Goal: Task Accomplishment & Management: Use online tool/utility

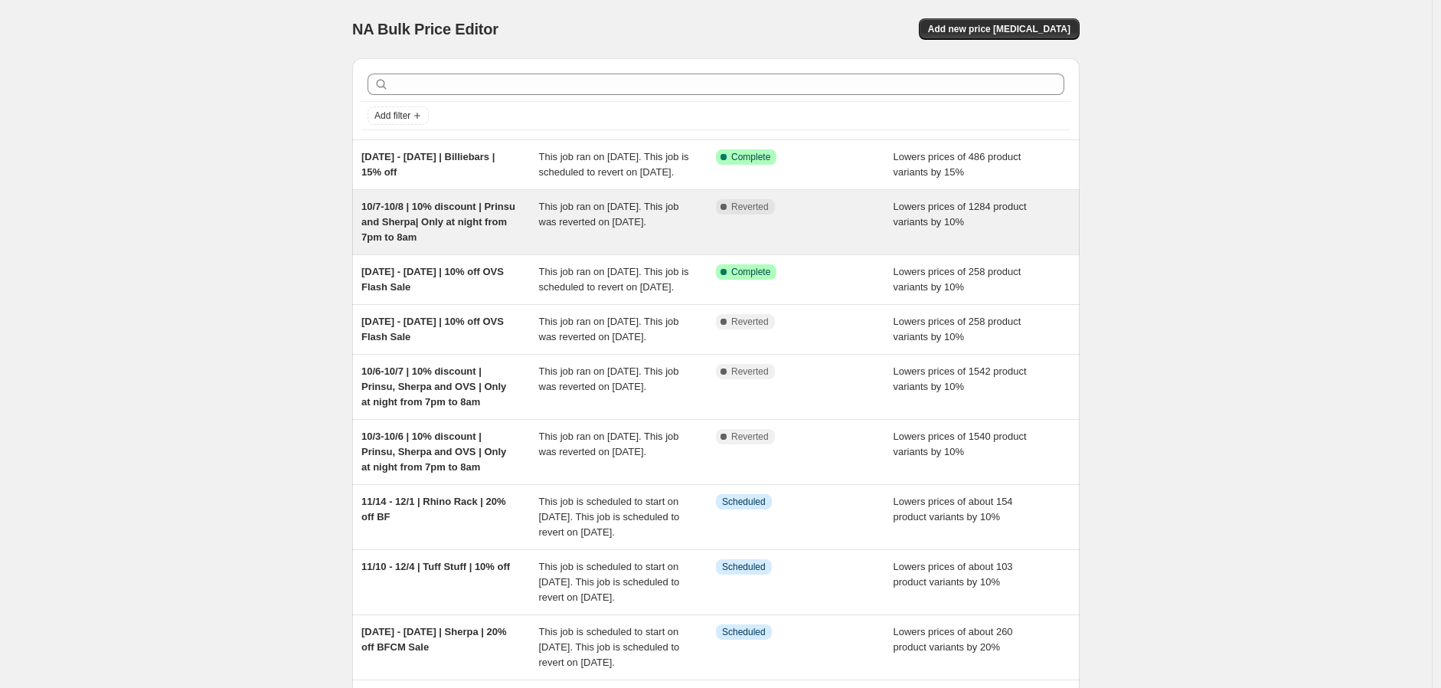
click at [455, 238] on span "10/7-10/8 | 10% discount | Prinsu and Sherpa| Only at night from 7pm to 8am" at bounding box center [438, 222] width 154 height 42
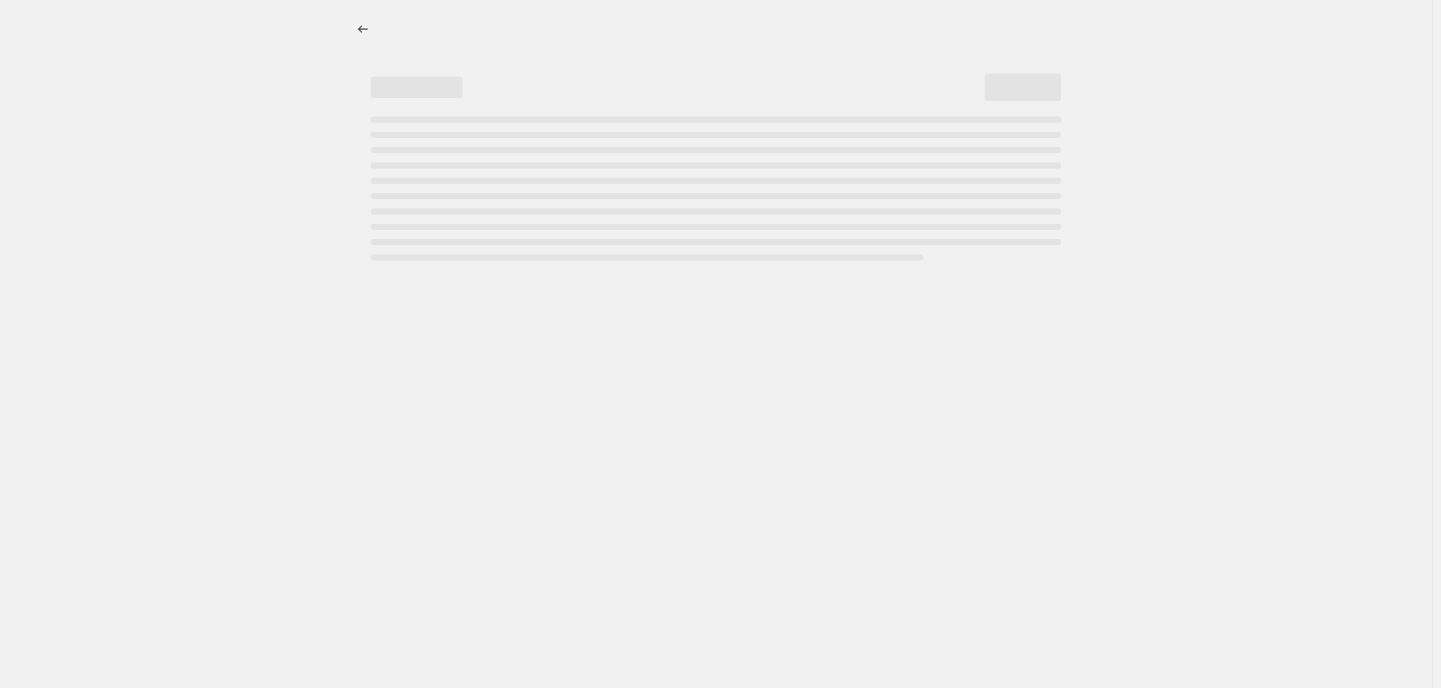
select select "percentage"
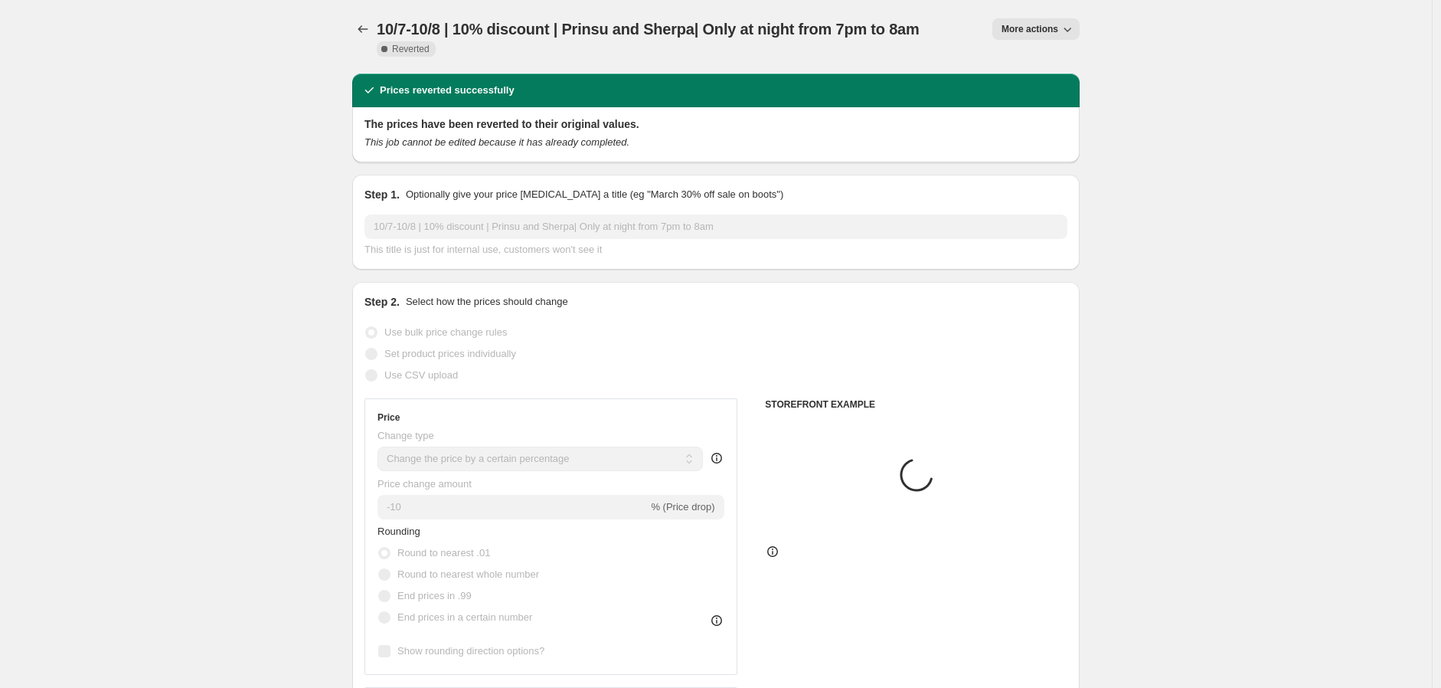
select select "vendor"
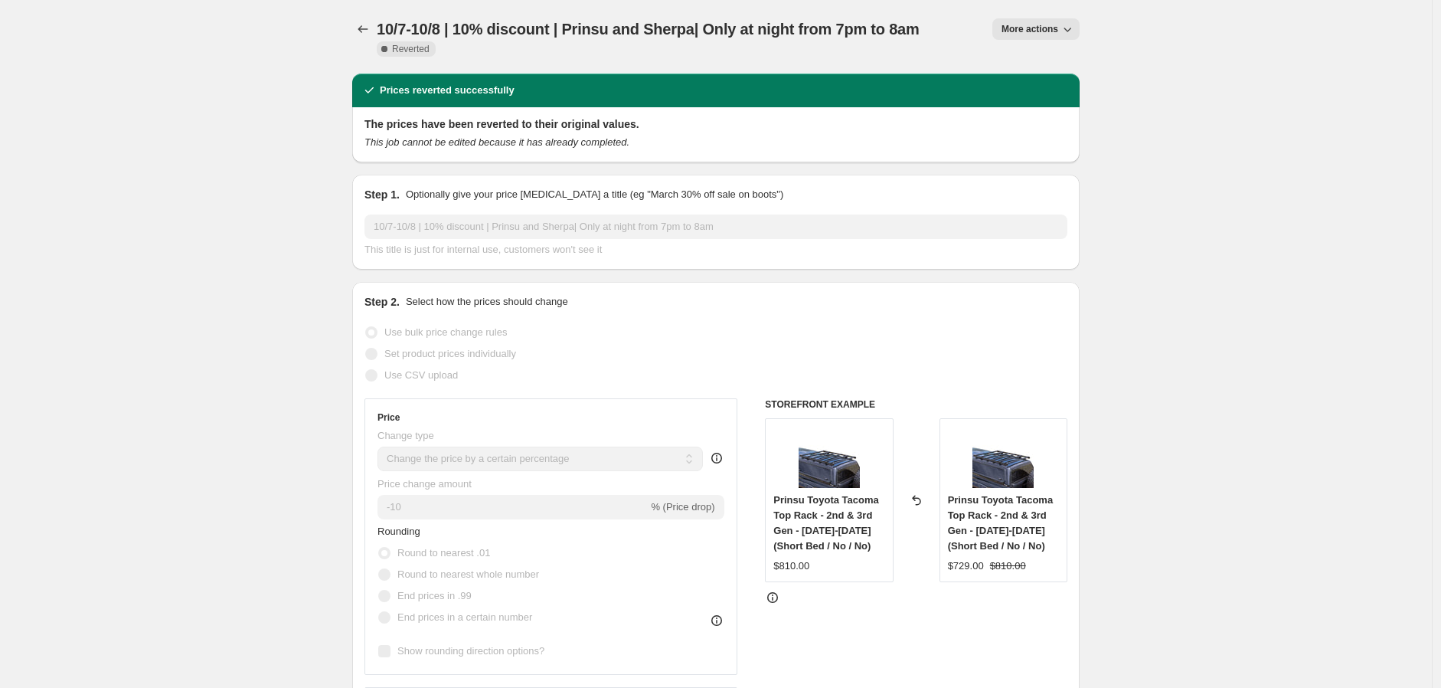
click at [1039, 31] on span "More actions" at bounding box center [1030, 29] width 57 height 12
click at [1036, 57] on span "Copy to new job" at bounding box center [1040, 59] width 71 height 11
select select "percentage"
select select "vendor"
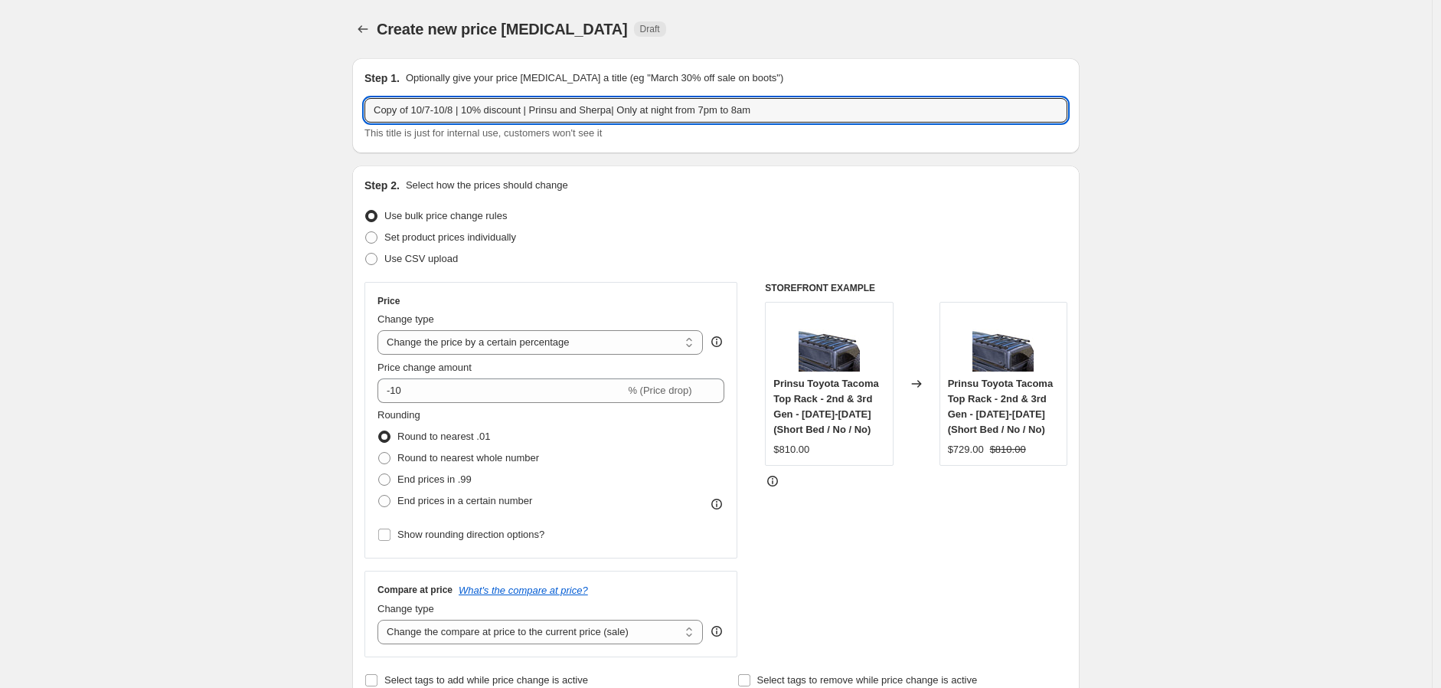
drag, startPoint x: 417, startPoint y: 108, endPoint x: 308, endPoint y: 107, distance: 108.7
click at [395, 110] on input "10/7-10/8 | 10% discount | Prinsu and Sherpa| Only at night from 7pm to 8am" at bounding box center [716, 110] width 703 height 25
type input "10/8-10/9 | 10% discount | Prinsu and Sherpa| Only at night from 7pm to 8am"
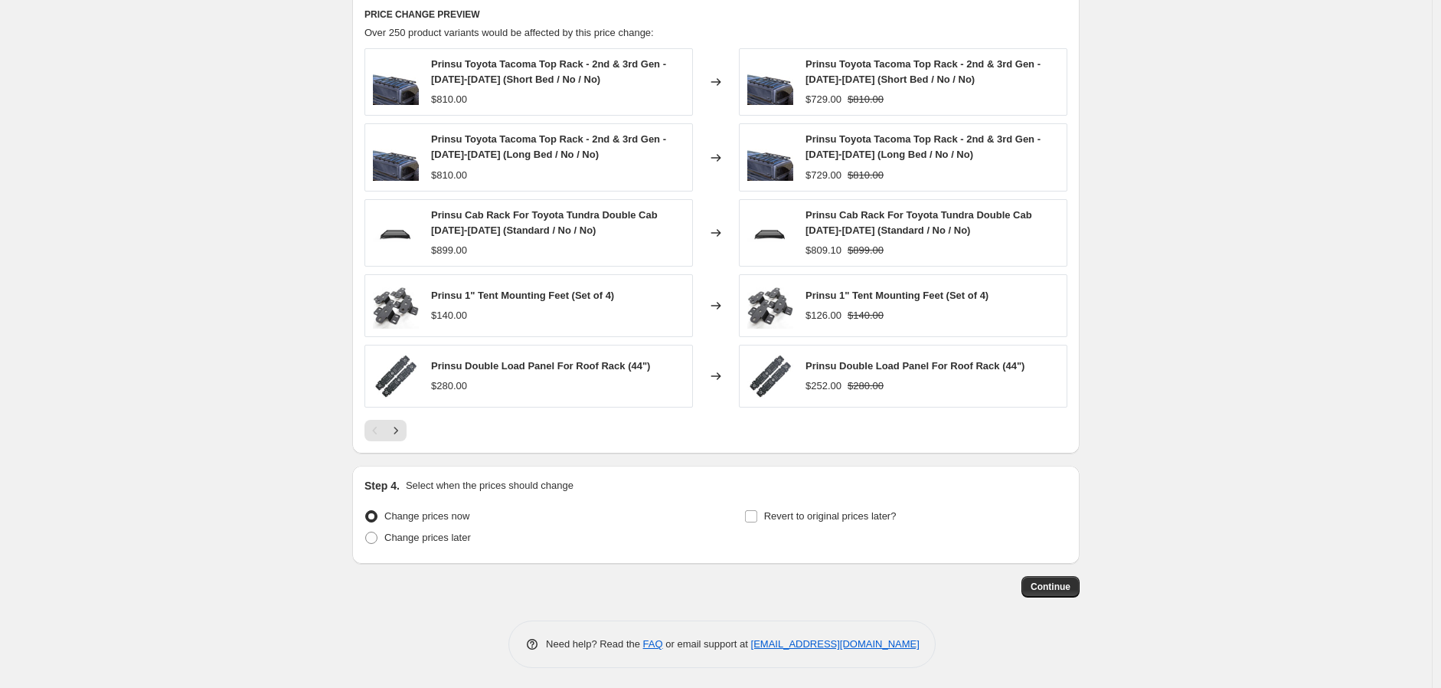
scroll to position [1064, 0]
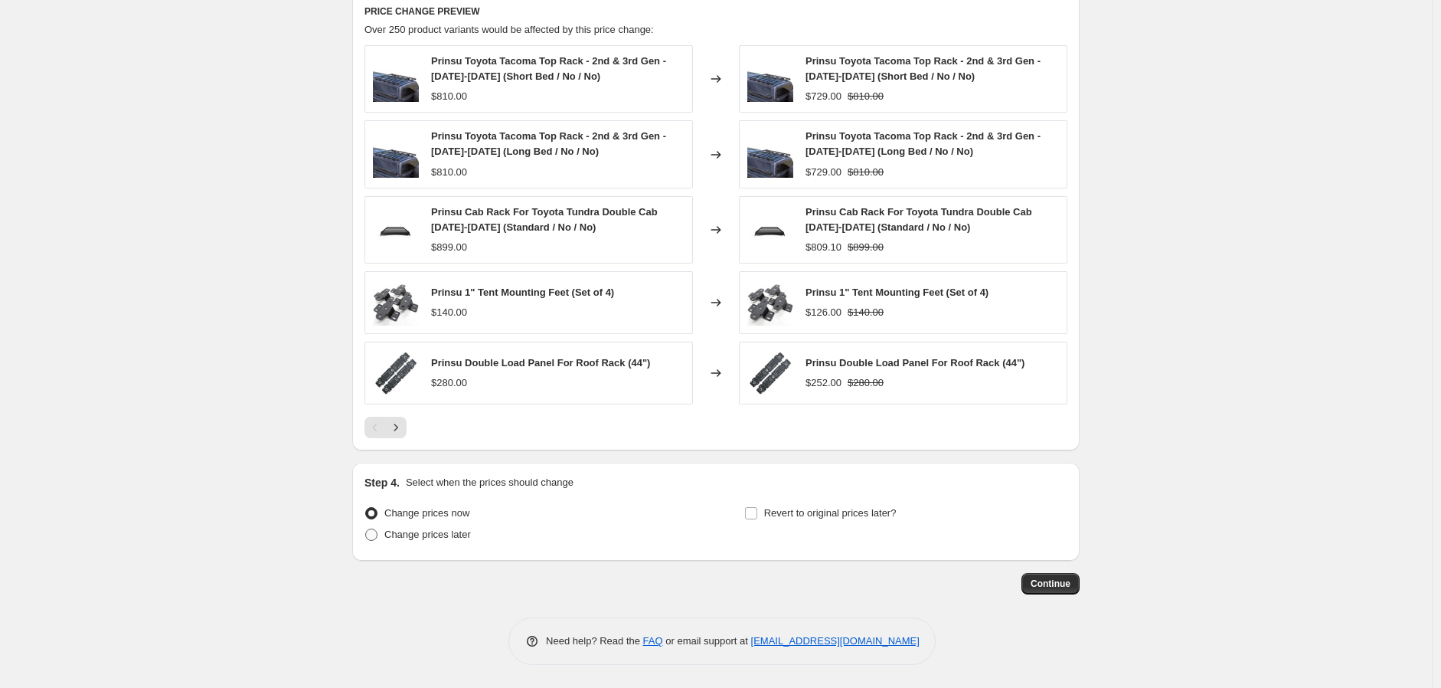
click at [459, 528] on span "Change prices later" at bounding box center [427, 533] width 87 height 11
click at [366, 528] on input "Change prices later" at bounding box center [365, 528] width 1 height 1
radio input "true"
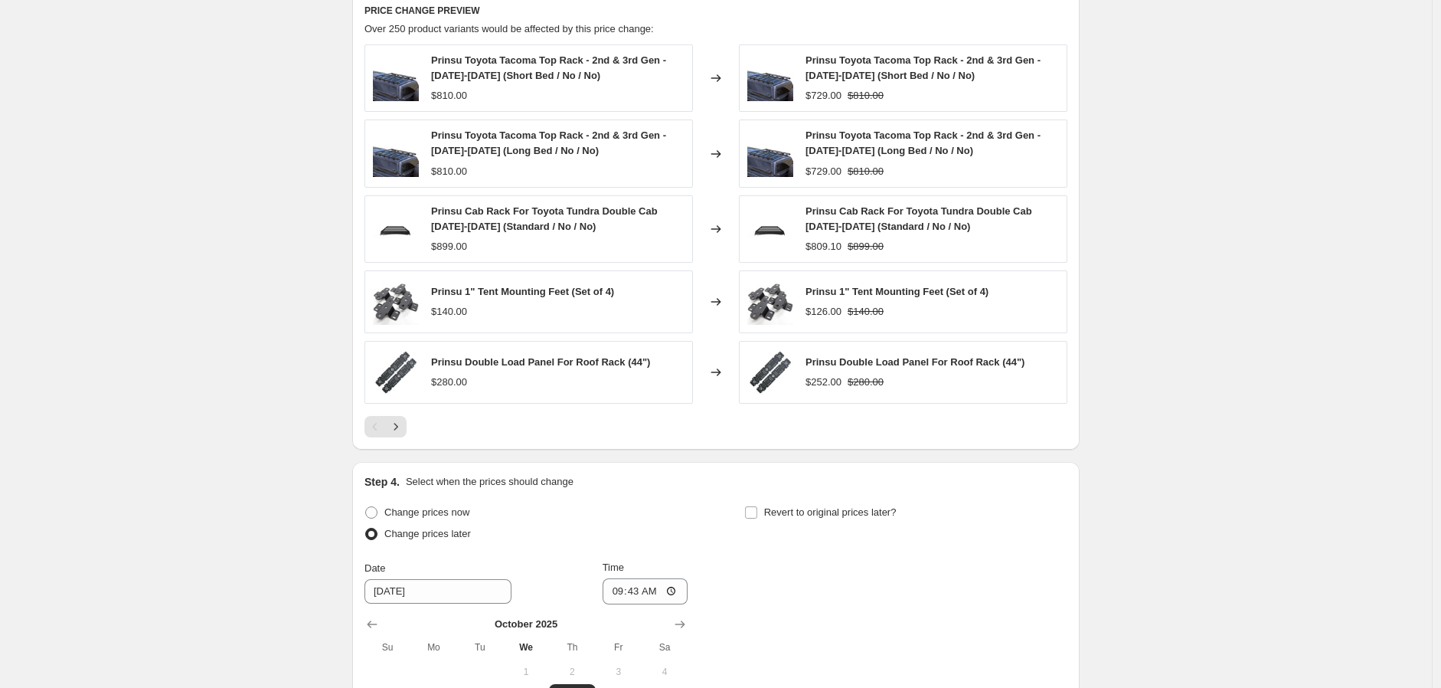
scroll to position [1234, 0]
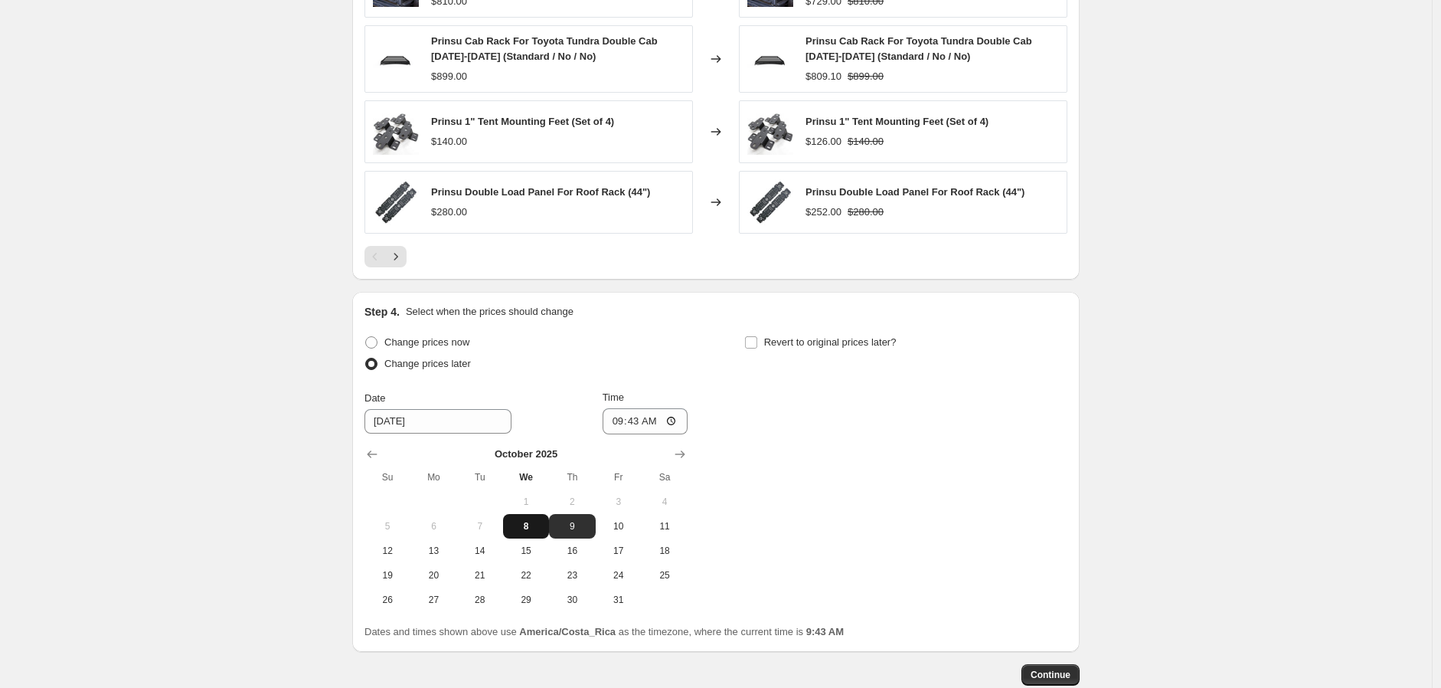
click at [531, 528] on span "8" at bounding box center [526, 526] width 34 height 12
type input "[DATE]"
click at [622, 421] on input "09:43" at bounding box center [646, 421] width 86 height 26
type input "19:00"
click at [760, 332] on label "Revert to original prices later?" at bounding box center [820, 342] width 152 height 21
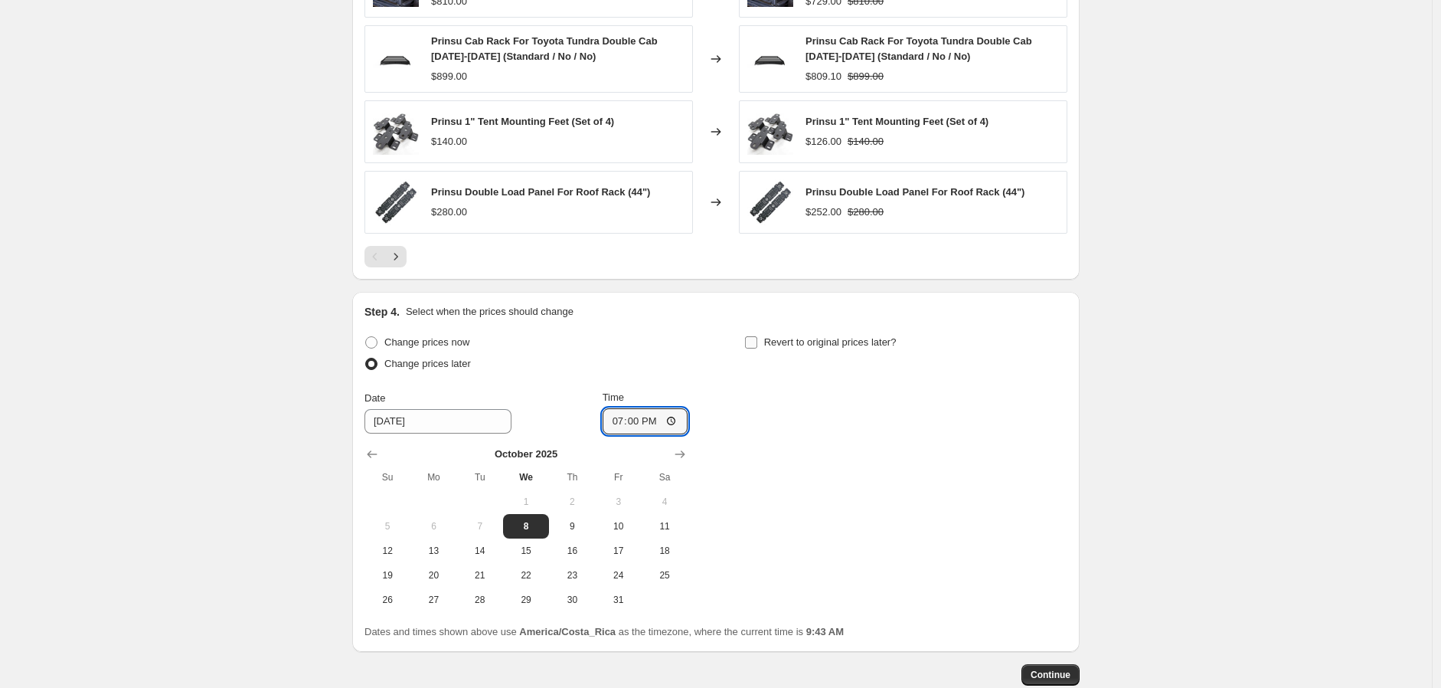
click at [757, 336] on input "Revert to original prices later?" at bounding box center [751, 342] width 12 height 12
checkbox input "true"
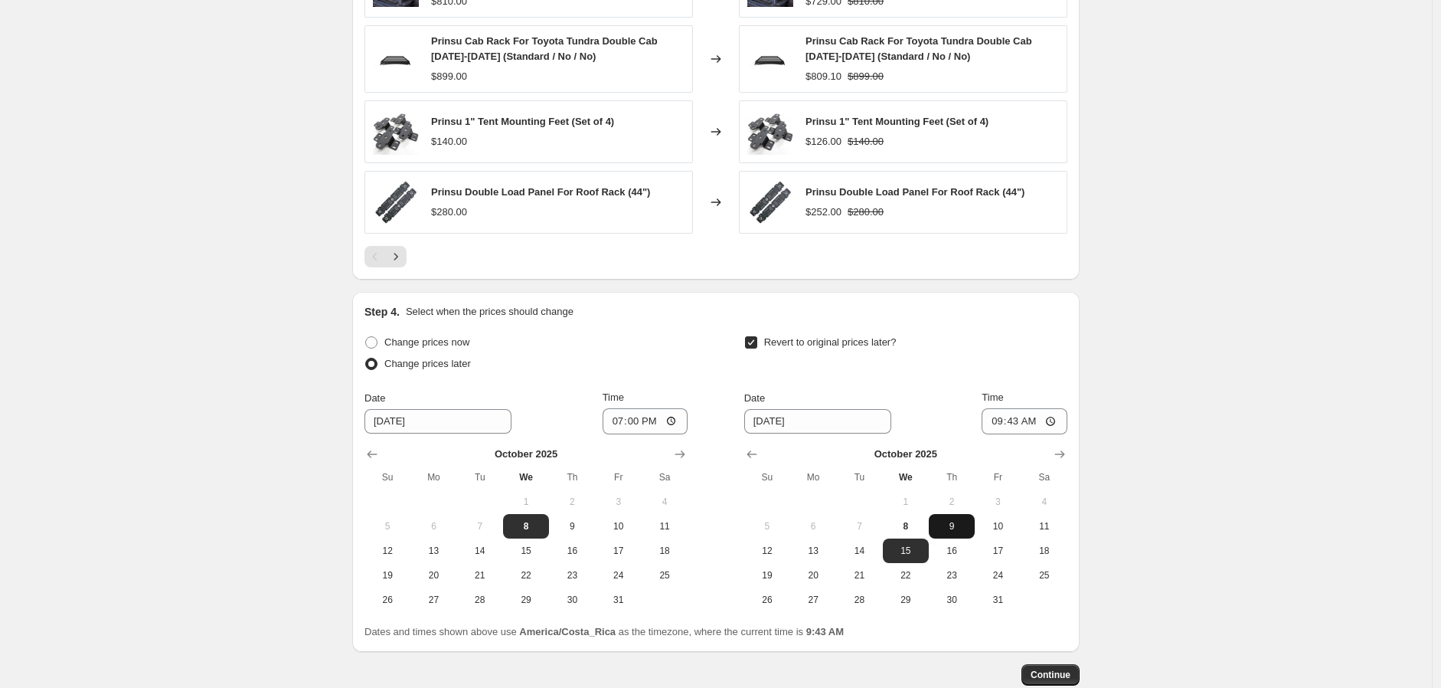
click at [950, 523] on span "9" at bounding box center [952, 526] width 34 height 12
type input "[DATE]"
click at [991, 420] on input "09:43" at bounding box center [1025, 421] width 86 height 26
type input "08:00"
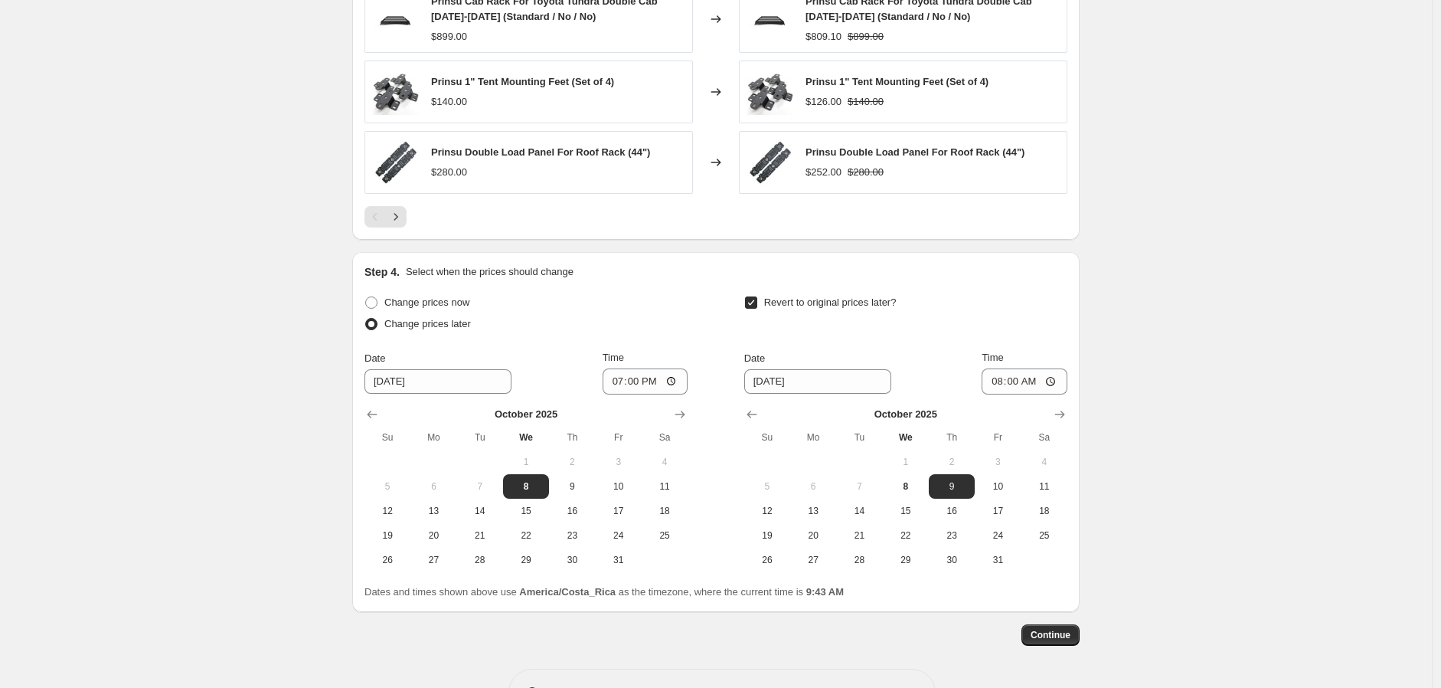
scroll to position [1326, 0]
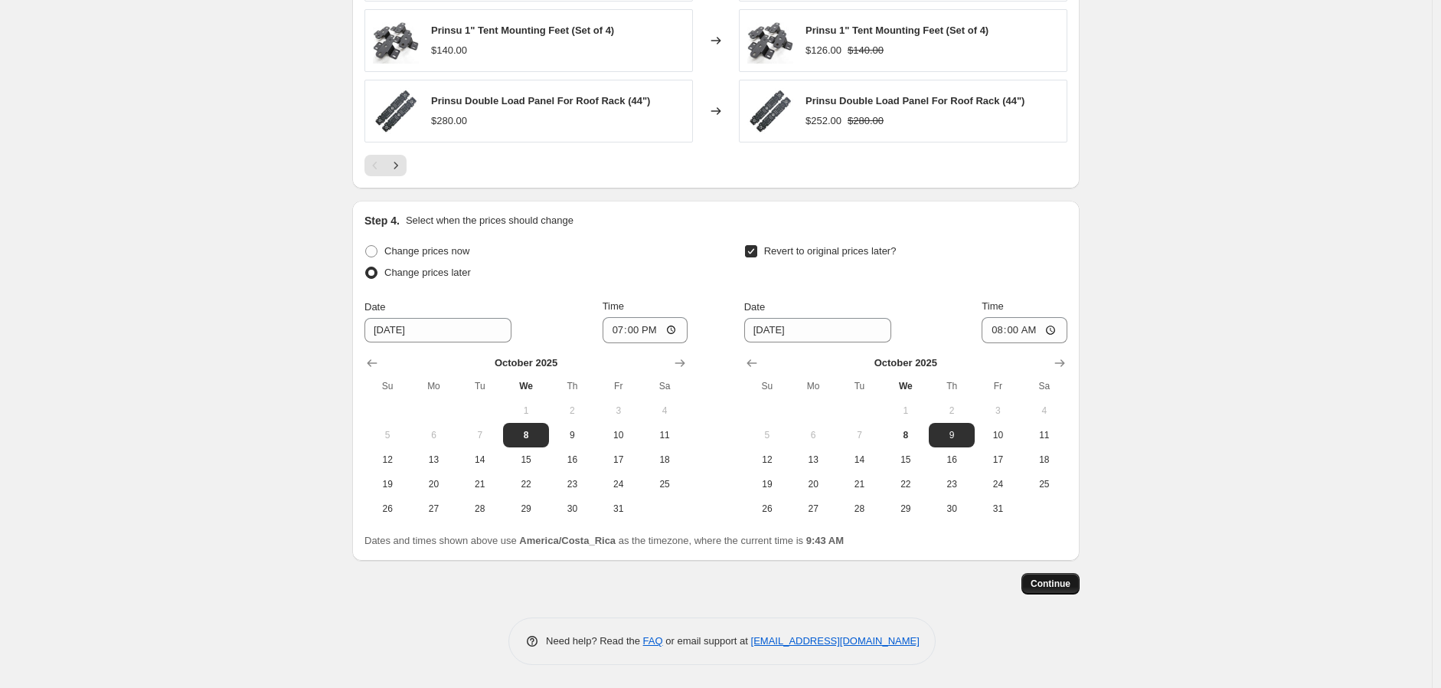
click at [1048, 580] on span "Continue" at bounding box center [1051, 583] width 40 height 12
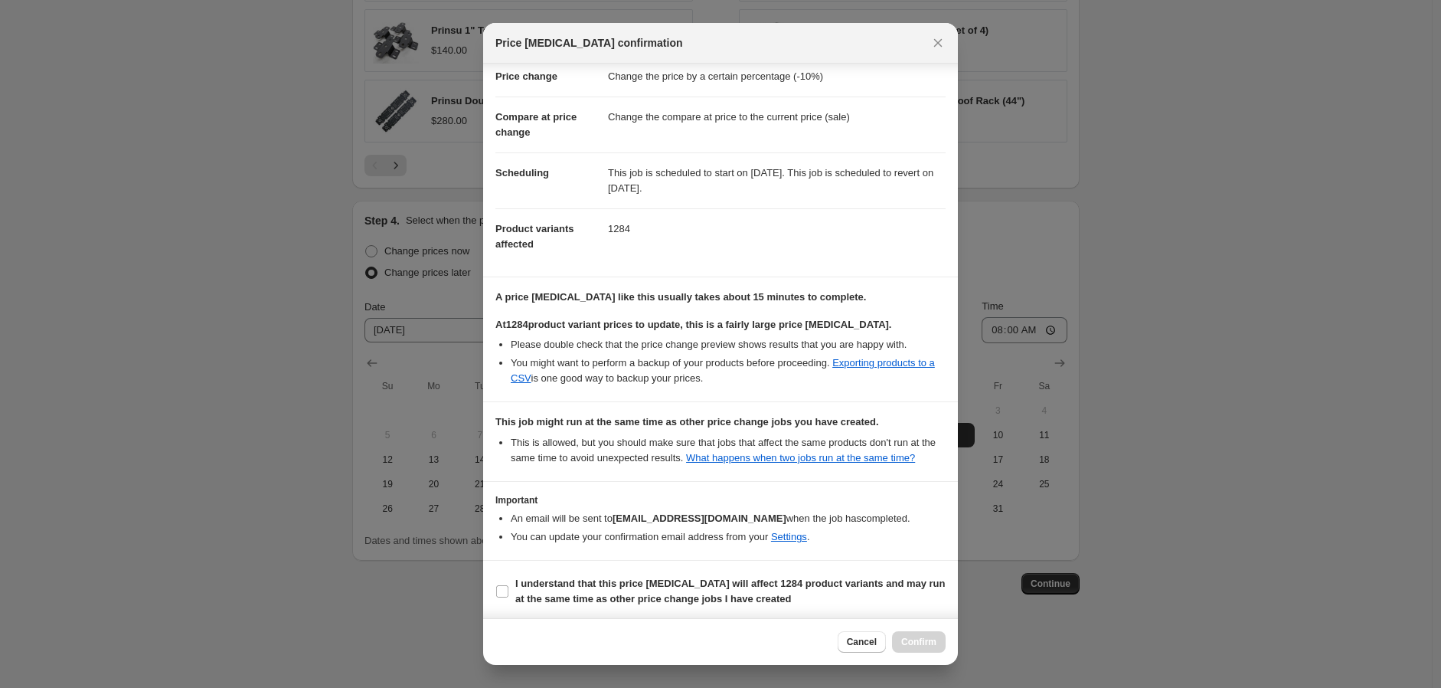
scroll to position [84, 0]
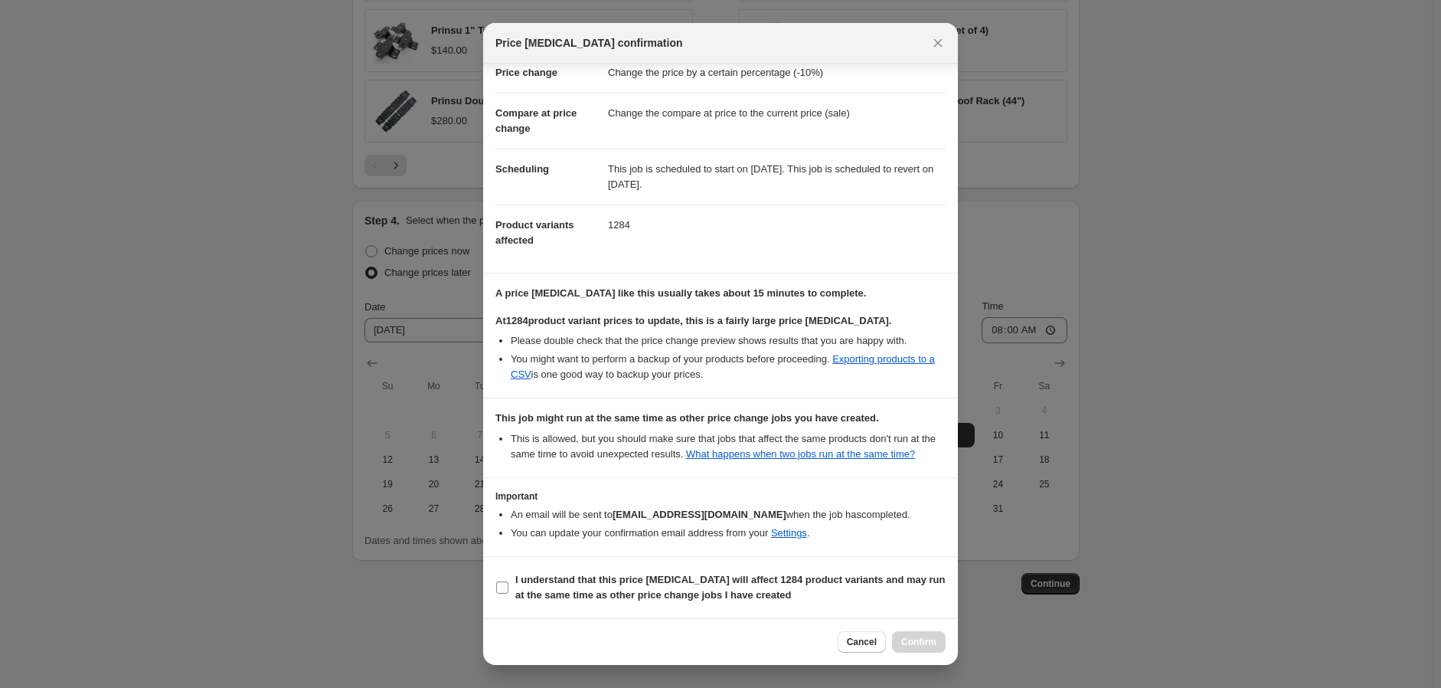
click at [505, 584] on input "I understand that this price [MEDICAL_DATA] will affect 1284 product variants a…" at bounding box center [502, 587] width 12 height 12
checkbox input "true"
click at [898, 642] on button "Confirm" at bounding box center [919, 641] width 54 height 21
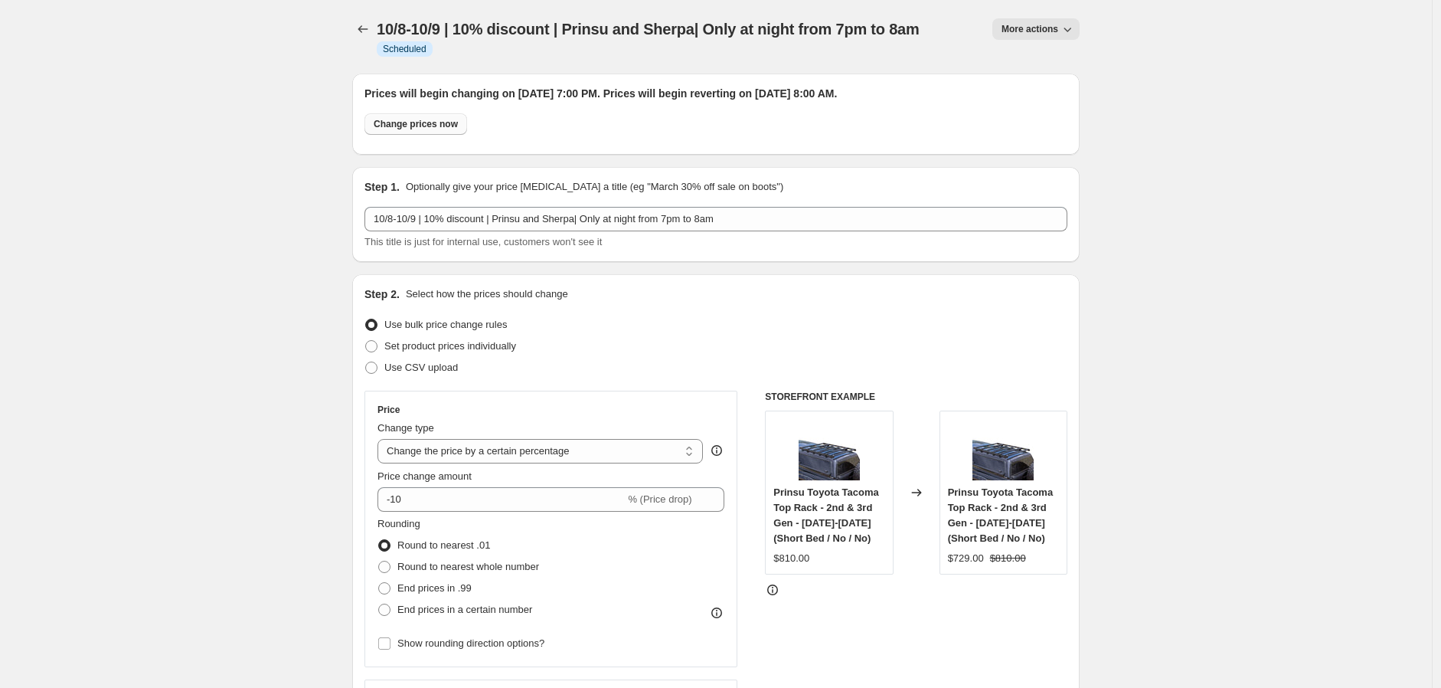
drag, startPoint x: 295, startPoint y: 509, endPoint x: 417, endPoint y: 118, distance: 410.0
click at [363, 21] on icon "Price change jobs" at bounding box center [362, 28] width 15 height 15
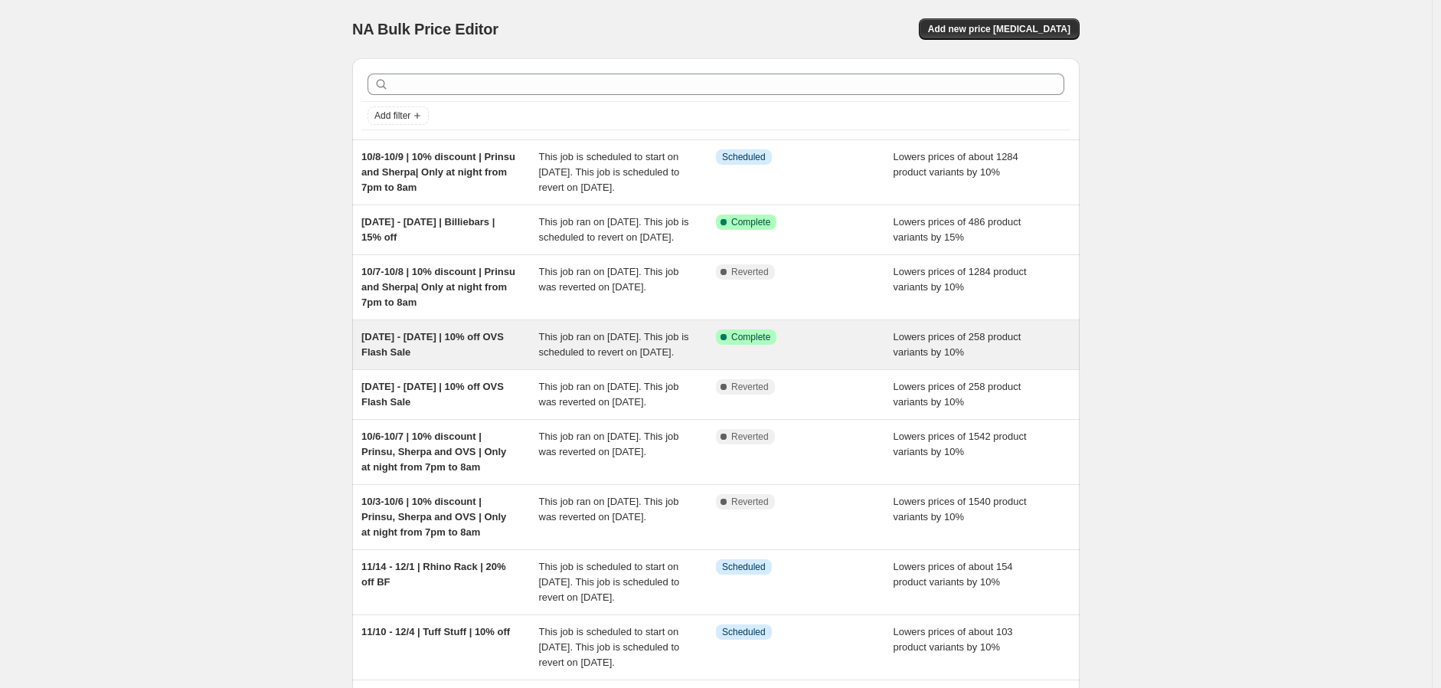
click at [455, 358] on span "[DATE] - [DATE] | 10% off OVS Flash Sale" at bounding box center [432, 344] width 142 height 27
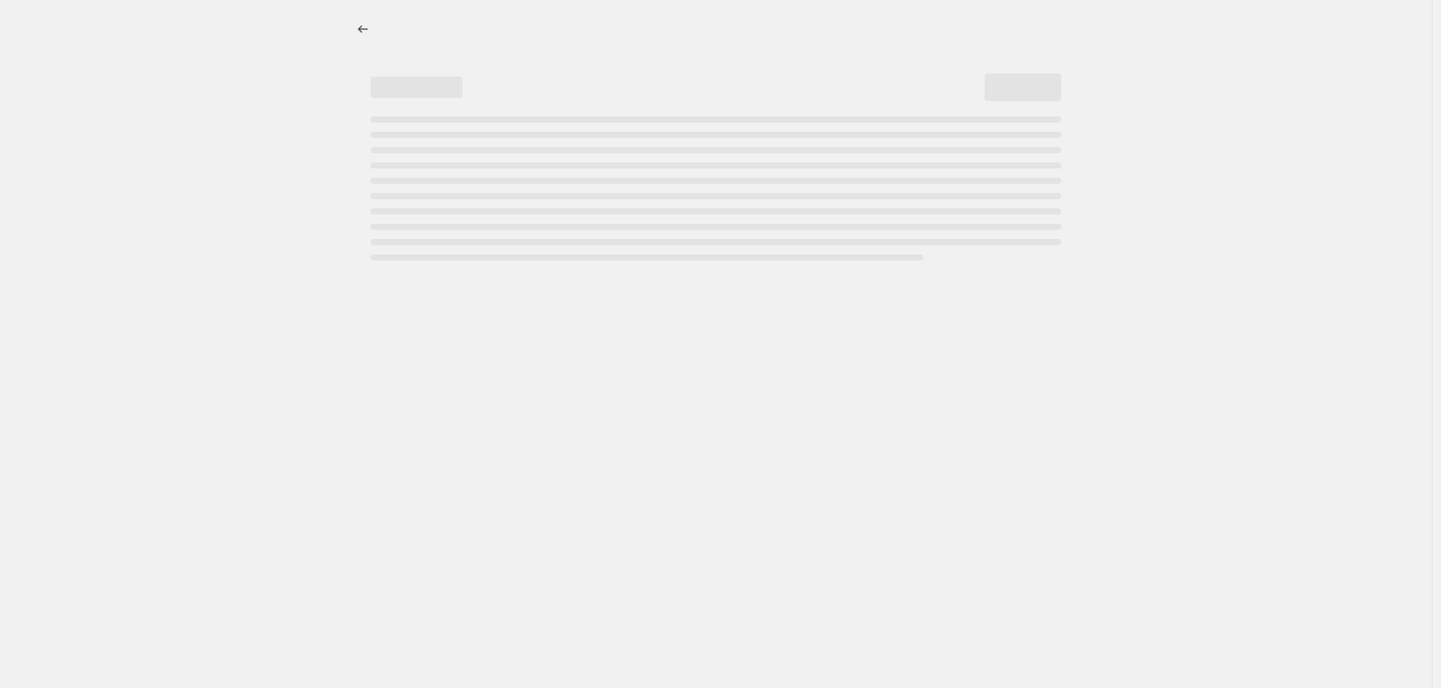
select select "percentage"
select select "vendor"
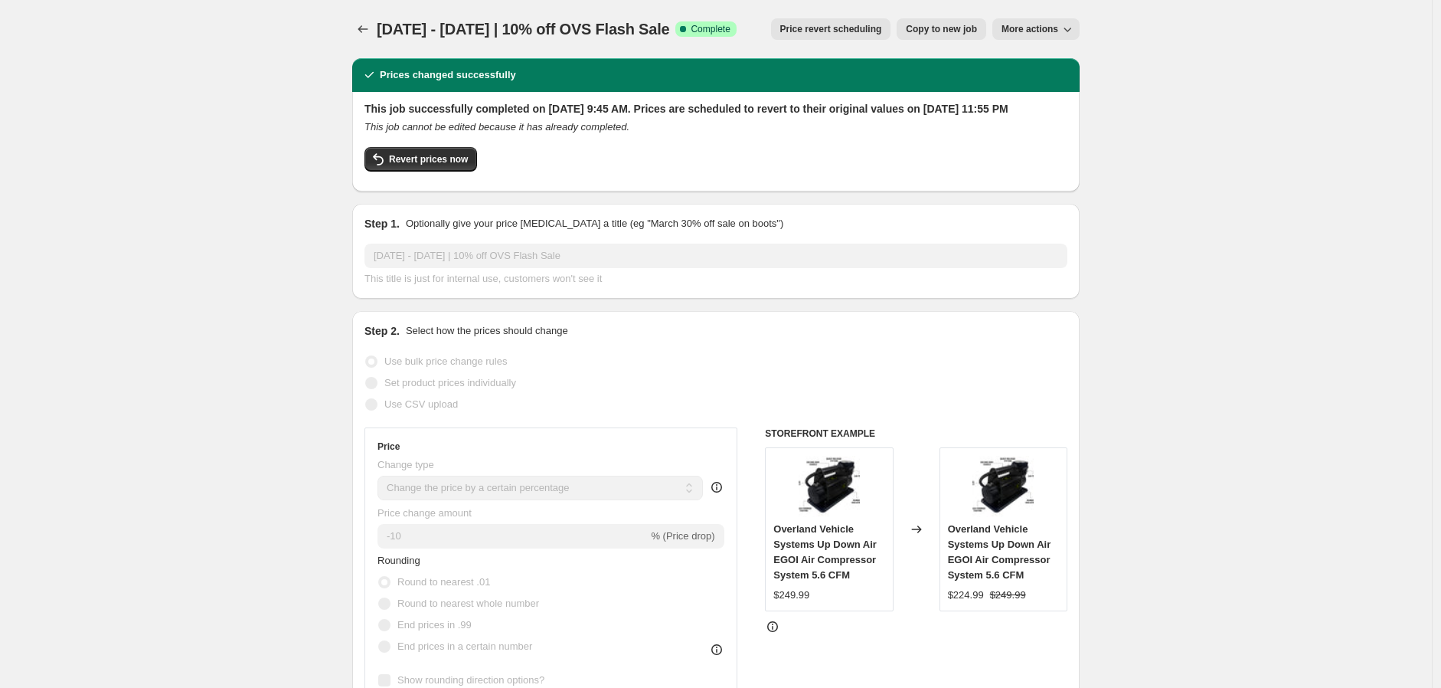
drag, startPoint x: 360, startPoint y: 134, endPoint x: 338, endPoint y: -73, distance: 207.9
click at [361, 28] on icon "Price change jobs" at bounding box center [362, 28] width 15 height 15
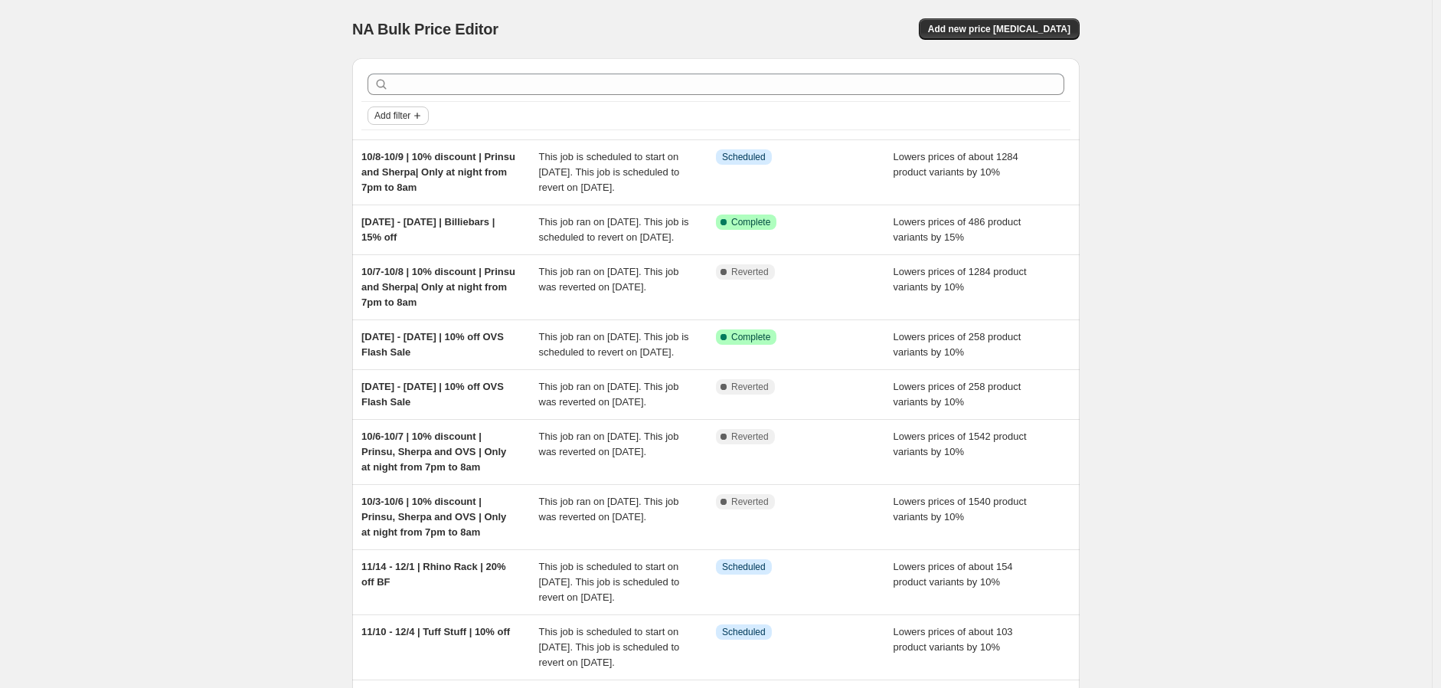
click at [410, 112] on span "Add filter" at bounding box center [392, 116] width 36 height 12
click at [410, 145] on span "Job status" at bounding box center [402, 145] width 45 height 11
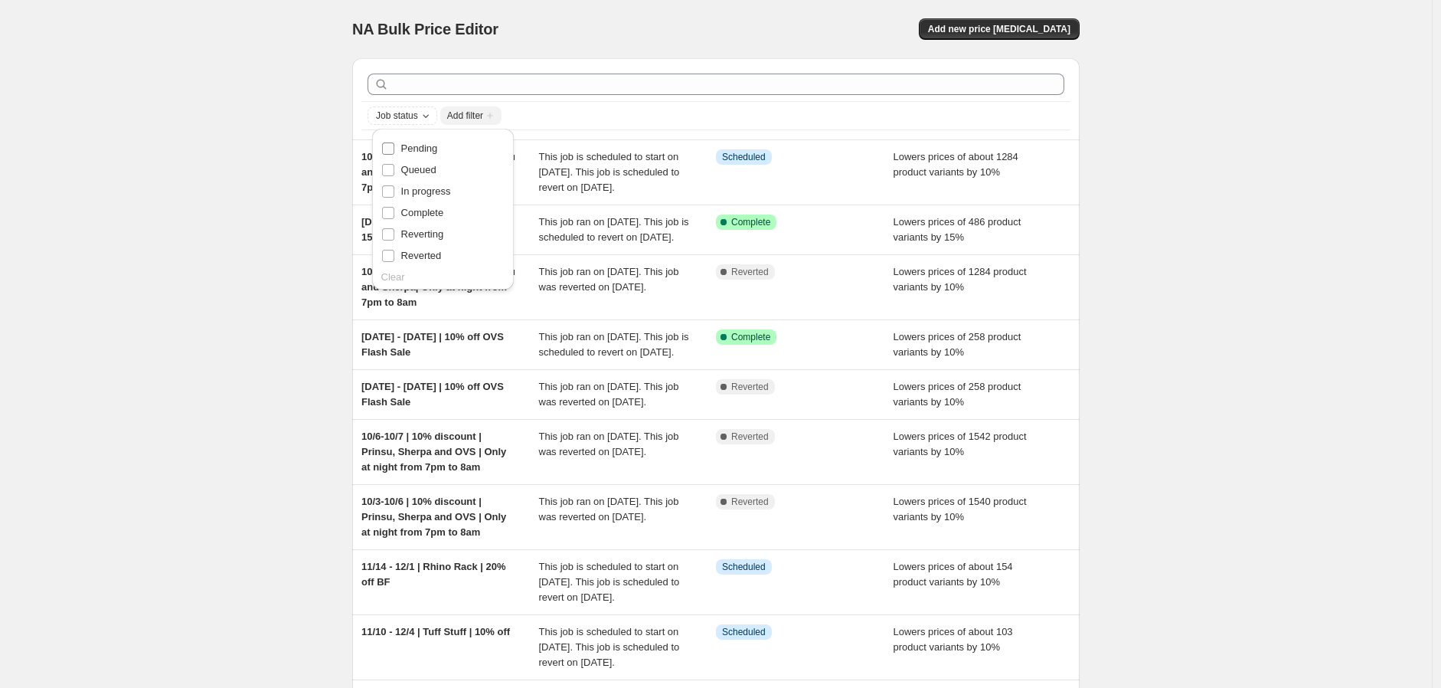
click at [432, 142] on span "Pending" at bounding box center [419, 147] width 37 height 11
click at [394, 142] on input "Pending" at bounding box center [388, 148] width 12 height 12
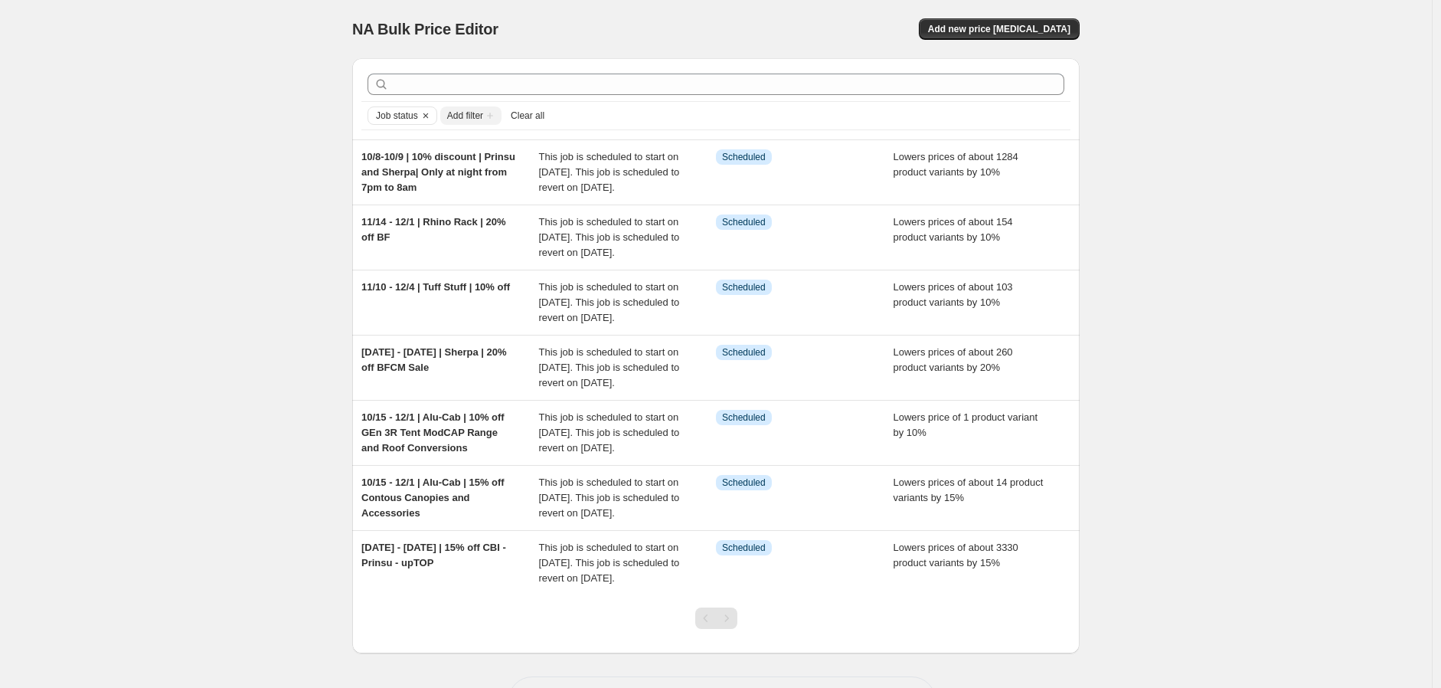
click at [270, 241] on div "NA Bulk Price Editor. This page is ready NA Bulk Price Editor Add new price [ME…" at bounding box center [716, 373] width 1432 height 747
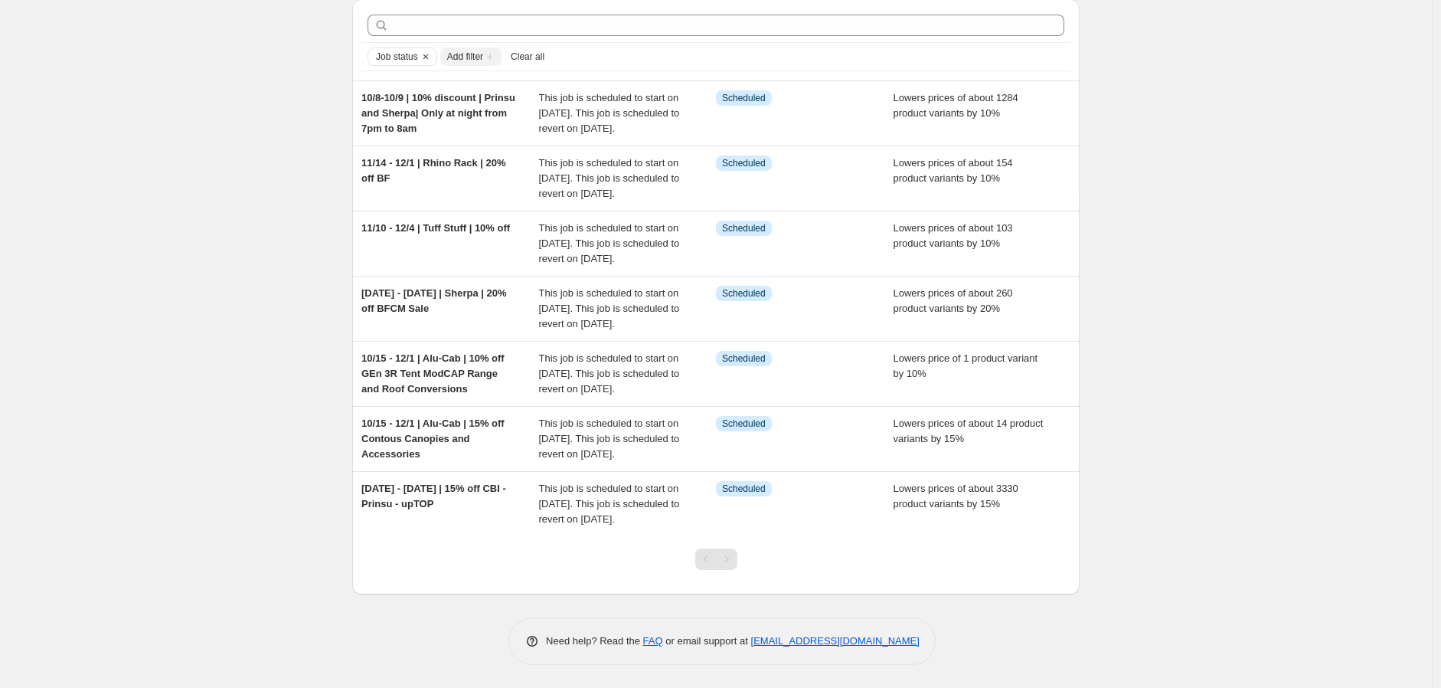
scroll to position [166, 0]
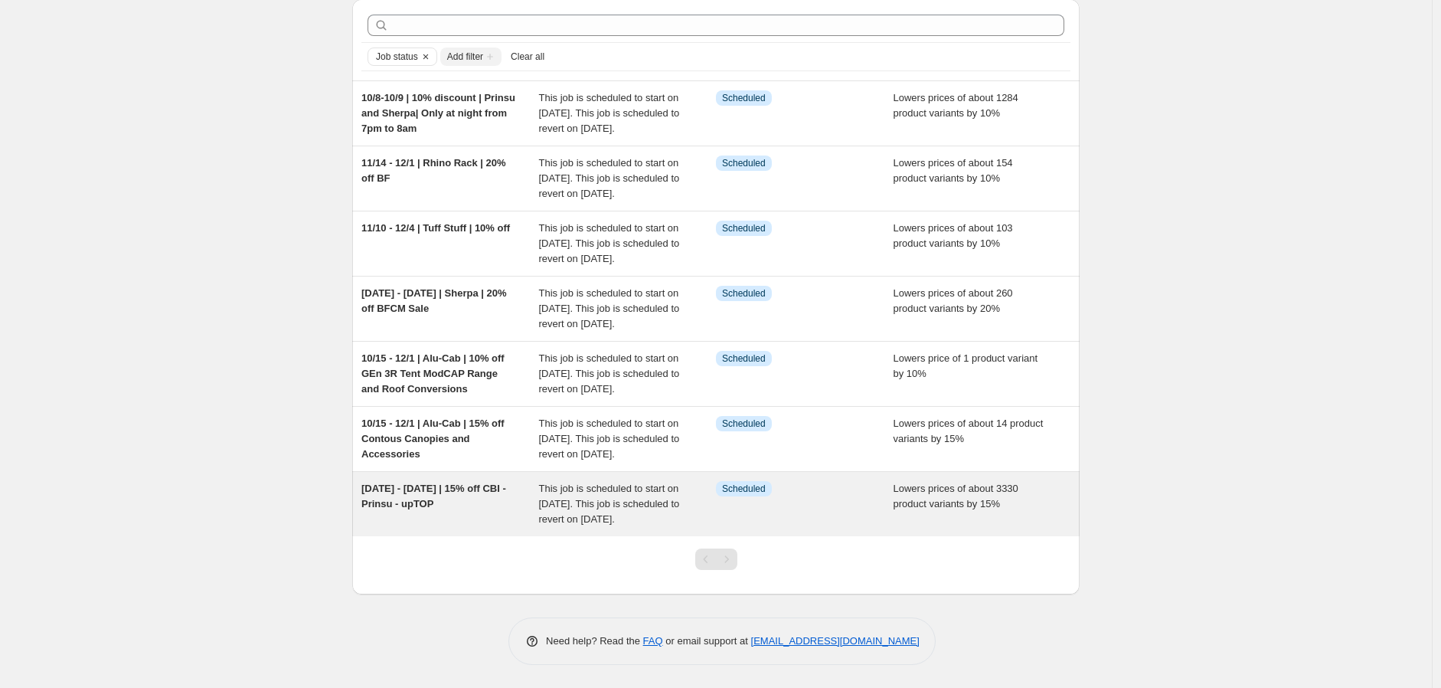
click at [469, 502] on div "[DATE] - [DATE] | 15% off CBI - Prinsu - upTOP" at bounding box center [450, 504] width 178 height 46
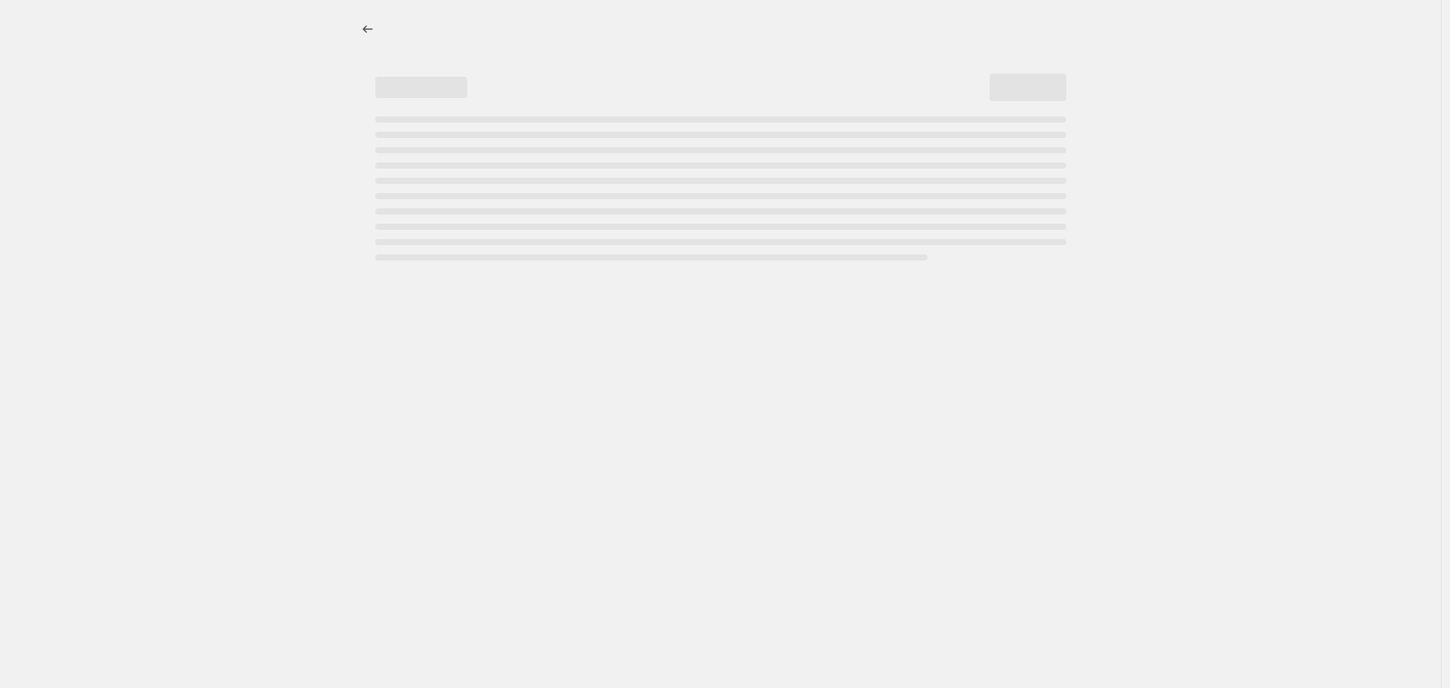
select select "percentage"
select select "vendor"
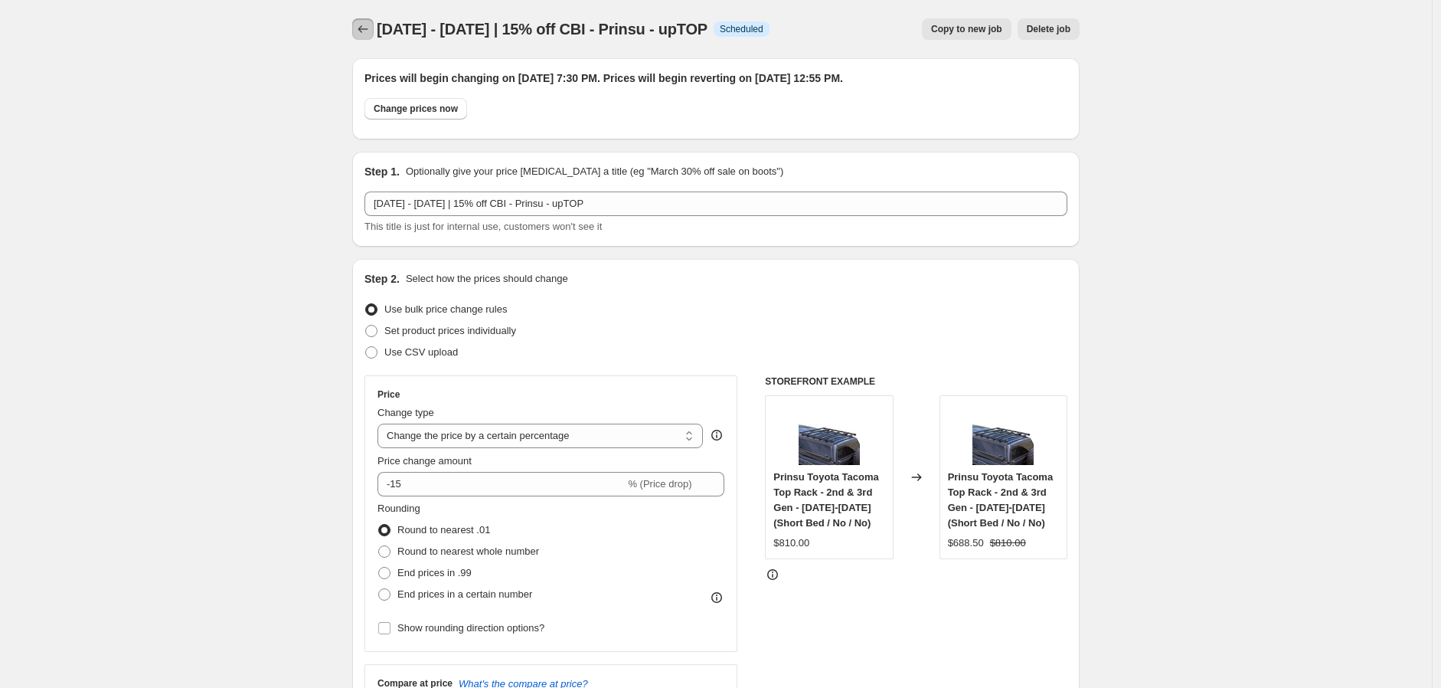
click at [368, 26] on icon "Price change jobs" at bounding box center [362, 28] width 15 height 15
